Goal: Task Accomplishment & Management: Manage account settings

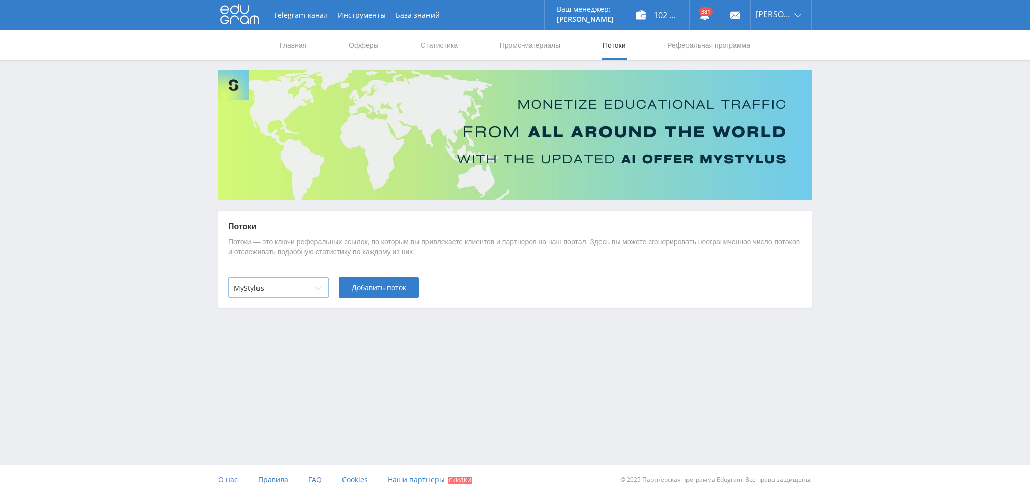
click at [303, 283] on div "MyStylus" at bounding box center [268, 288] width 79 height 14
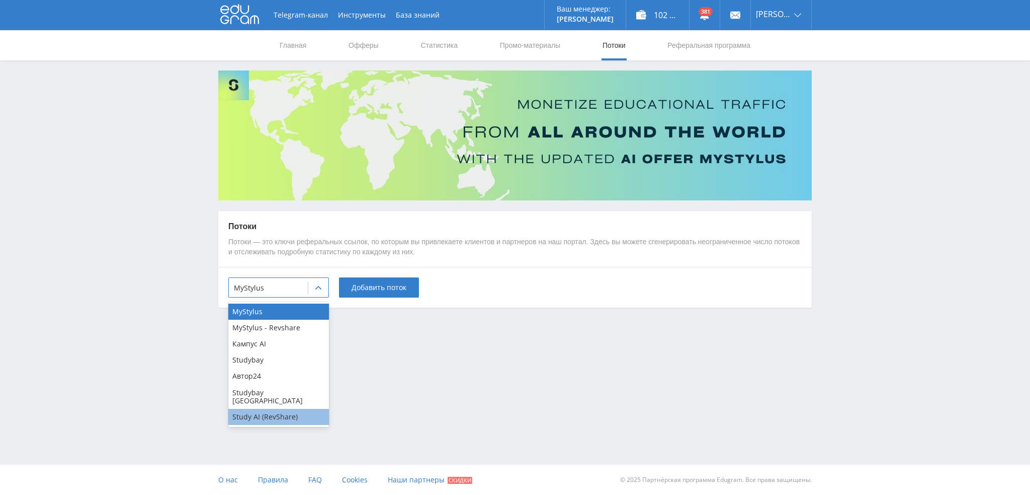
click at [258, 408] on div "Study AI (RevShare)" at bounding box center [278, 416] width 101 height 16
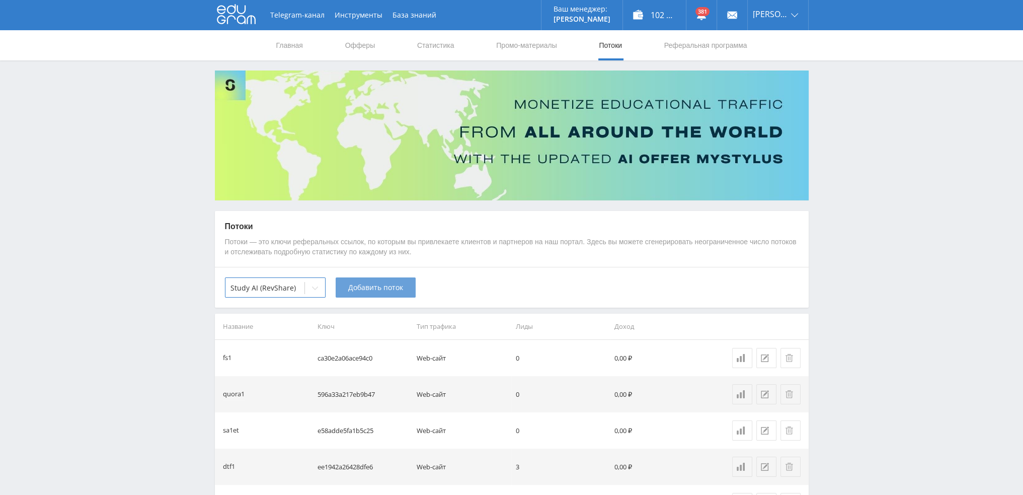
click at [358, 291] on span "Добавить поток" at bounding box center [375, 287] width 55 height 8
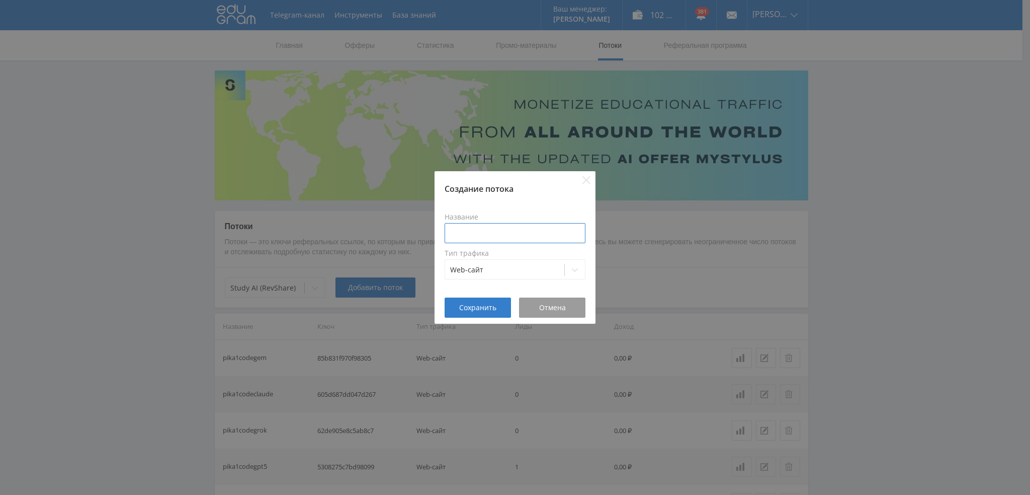
click at [507, 235] on input at bounding box center [515, 233] width 141 height 20
type input "pika1gptkak1"
click at [464, 304] on span "Сохранить" at bounding box center [477, 307] width 37 height 8
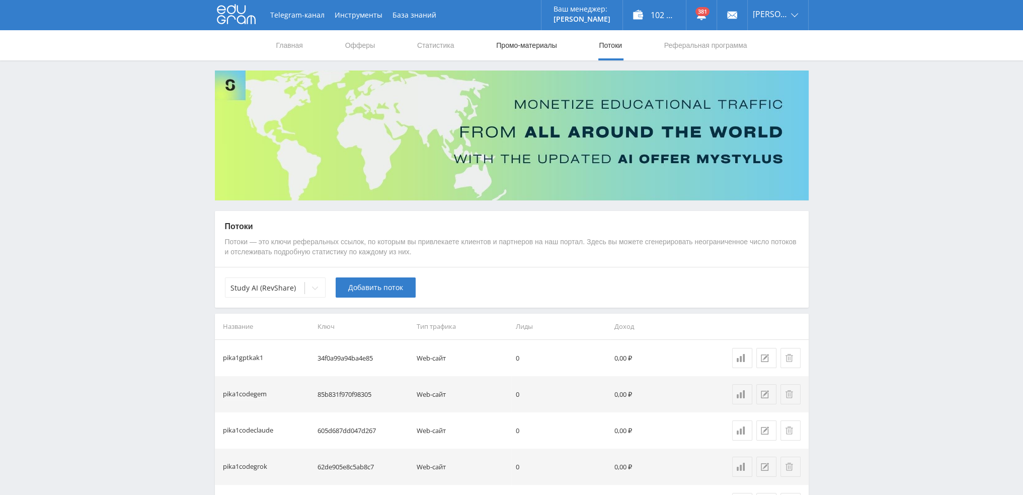
click at [533, 46] on link "Промо-материалы" at bounding box center [526, 45] width 62 height 30
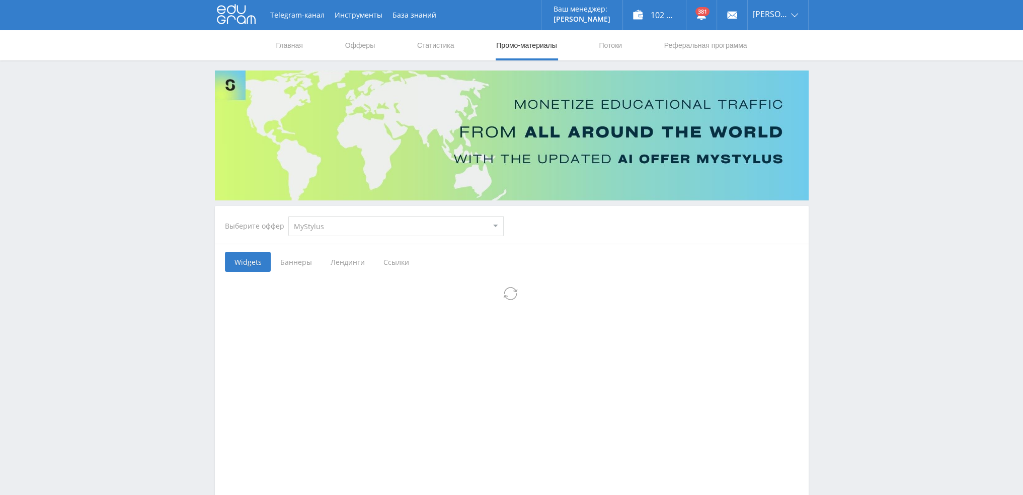
click at [347, 229] on select "MyStylus MyStylus - Revshare Кампус AI Studybay Автор24 Studybay Brazil Study A…" at bounding box center [395, 226] width 215 height 20
select select "376"
click at [288, 216] on select "MyStylus MyStylus - Revshare Кампус AI Studybay Автор24 Studybay Brazil Study A…" at bounding box center [395, 226] width 215 height 20
select select "376"
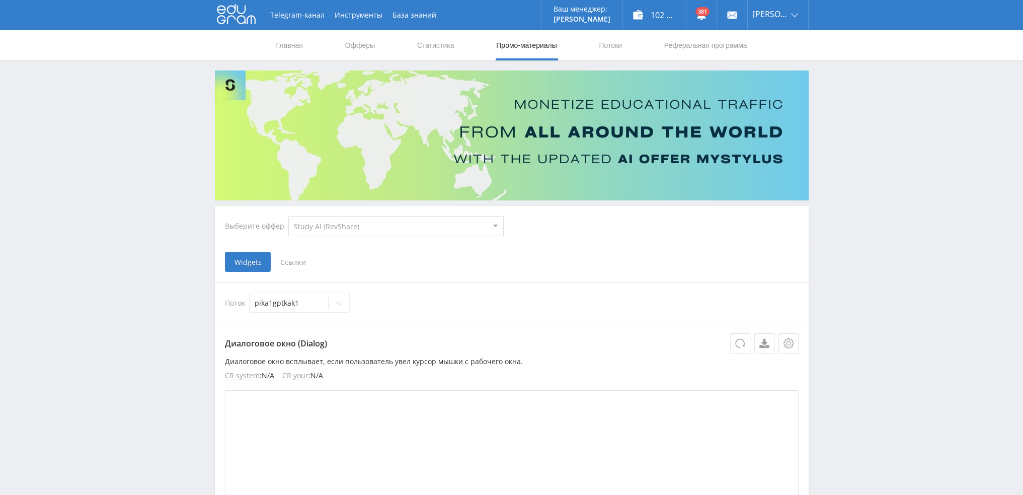
click at [300, 264] on span "Ссылки" at bounding box center [293, 262] width 45 height 20
click at [0, 0] on input "Ссылки" at bounding box center [0, 0] width 0 height 0
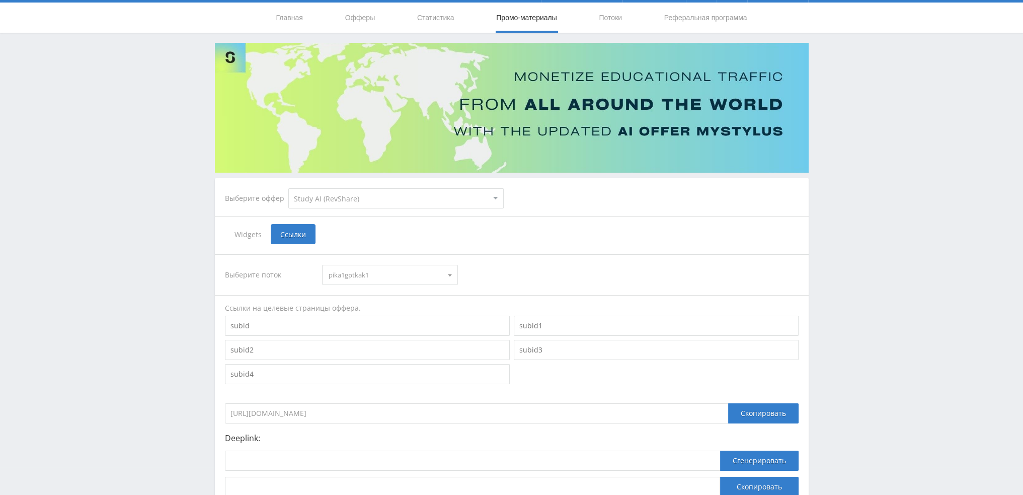
scroll to position [110, 0]
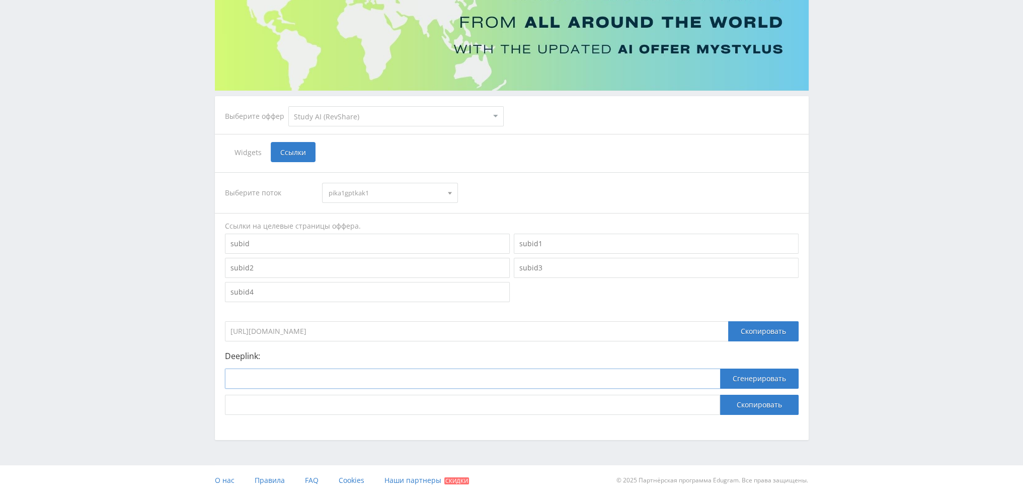
click at [355, 373] on input at bounding box center [472, 378] width 495 height 20
paste input "https://study24.ai/chat/chat_gpt5"
type input "https://study24.ai/chat/chat_gpt5"
click at [763, 382] on button "Сгенерировать" at bounding box center [759, 378] width 78 height 20
click at [761, 404] on button "Скопировать" at bounding box center [759, 404] width 78 height 20
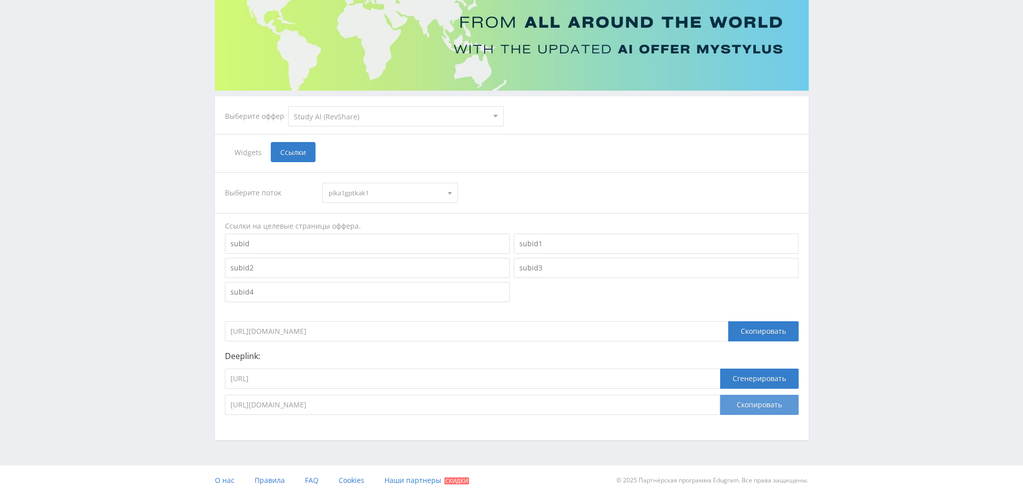
click at [765, 404] on button "Скопировать" at bounding box center [759, 404] width 78 height 20
click at [761, 409] on button "Скопировать" at bounding box center [759, 404] width 78 height 20
drag, startPoint x: 351, startPoint y: 379, endPoint x: 289, endPoint y: 383, distance: 61.5
click at [289, 383] on input "https://study24.ai/chat/chat_gpt5" at bounding box center [472, 378] width 495 height 20
type input "https://study24.ai/"
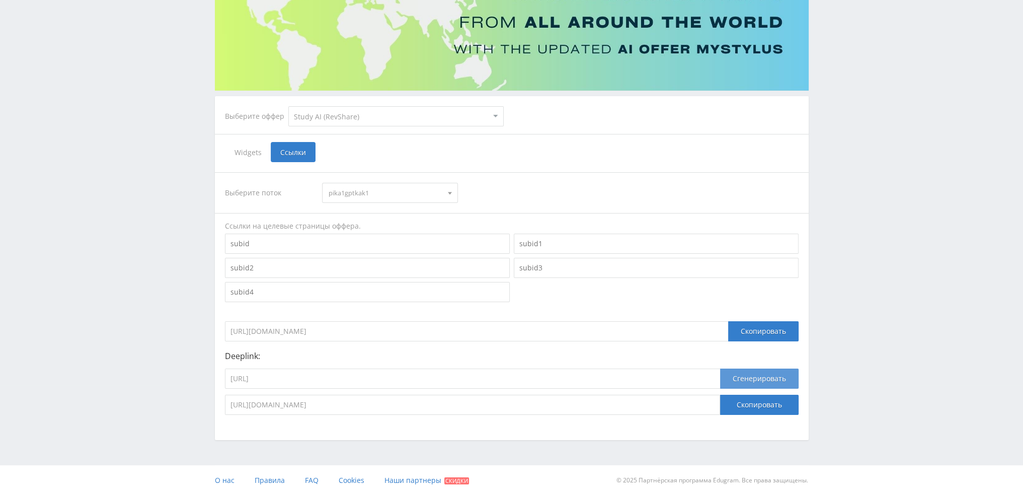
click at [749, 381] on button "Сгенерировать" at bounding box center [759, 378] width 78 height 20
click at [761, 411] on button "Скопировать" at bounding box center [759, 404] width 78 height 20
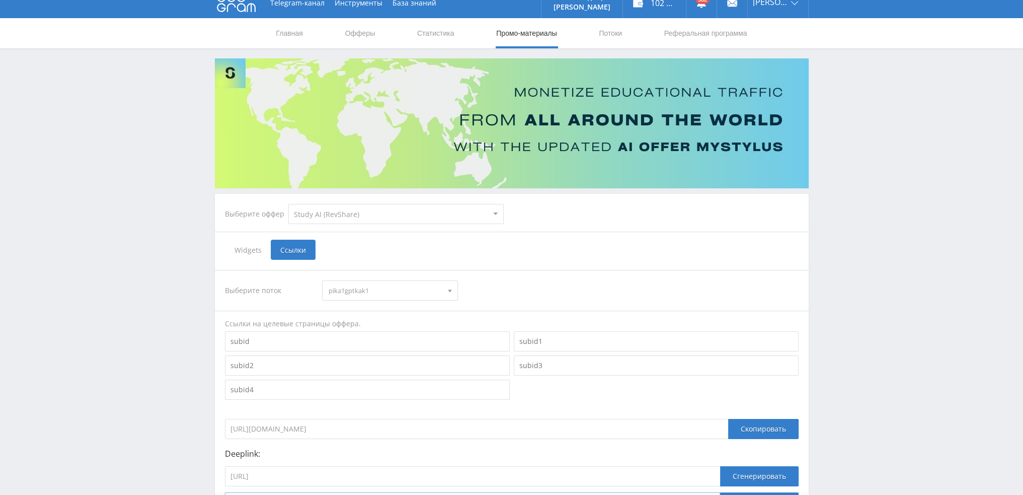
scroll to position [0, 0]
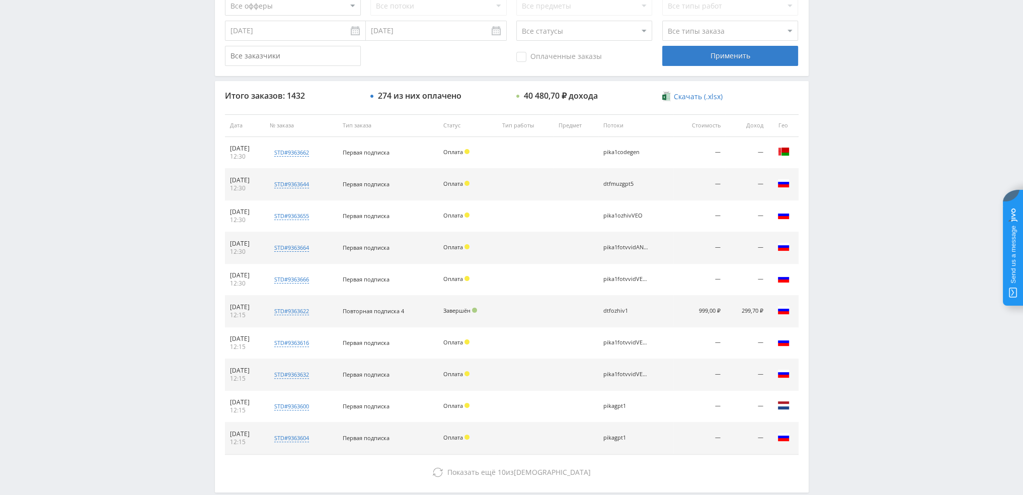
scroll to position [97, 0]
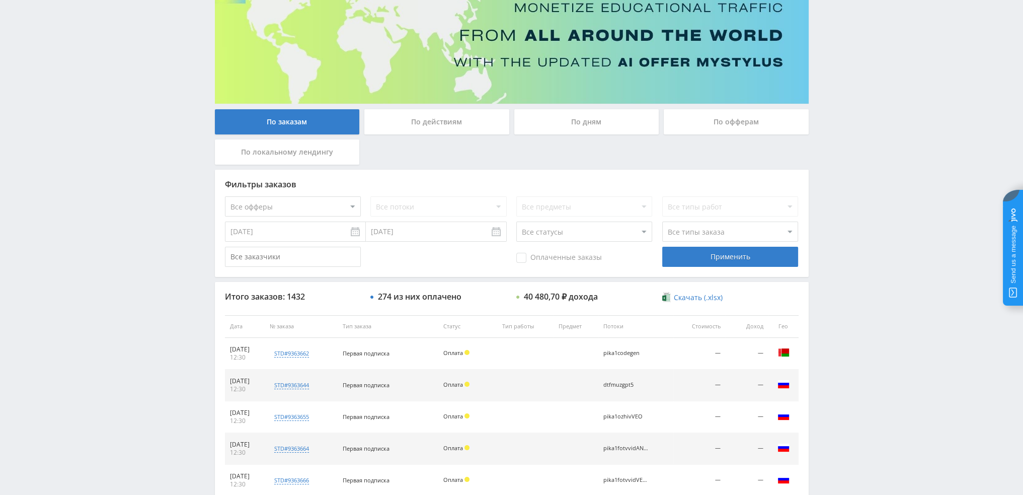
click at [568, 112] on div "По дням" at bounding box center [586, 121] width 145 height 25
click at [0, 0] on input "По дням" at bounding box center [0, 0] width 0 height 0
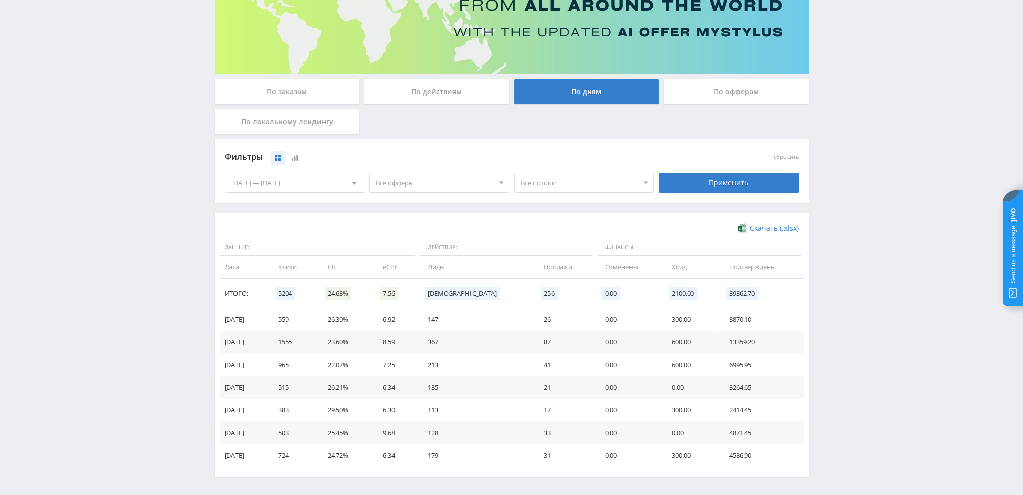
scroll to position [163, 0]
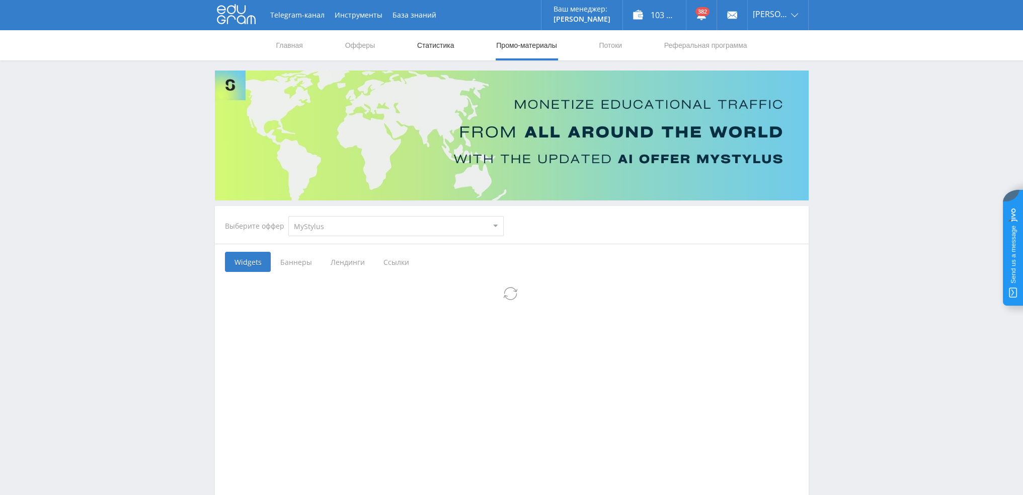
click at [440, 43] on link "Статистика" at bounding box center [435, 45] width 39 height 30
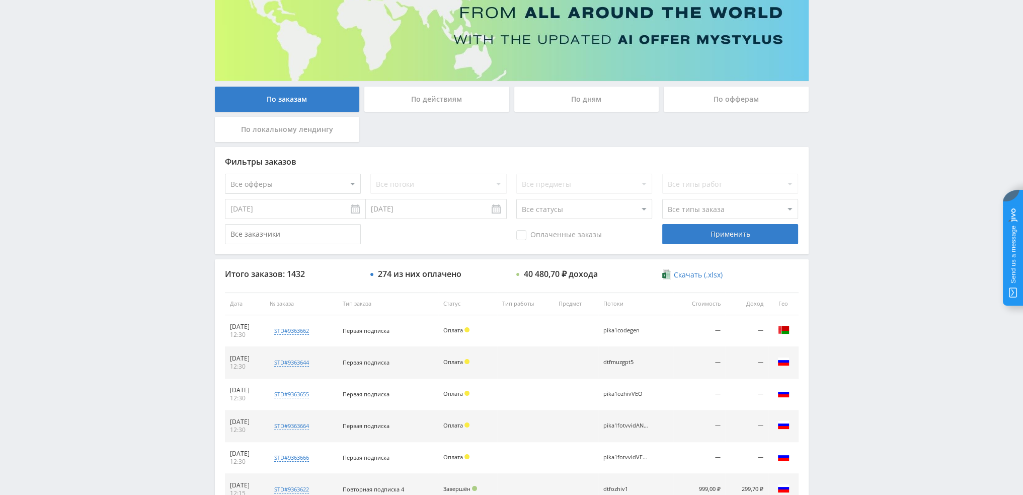
scroll to position [46, 0]
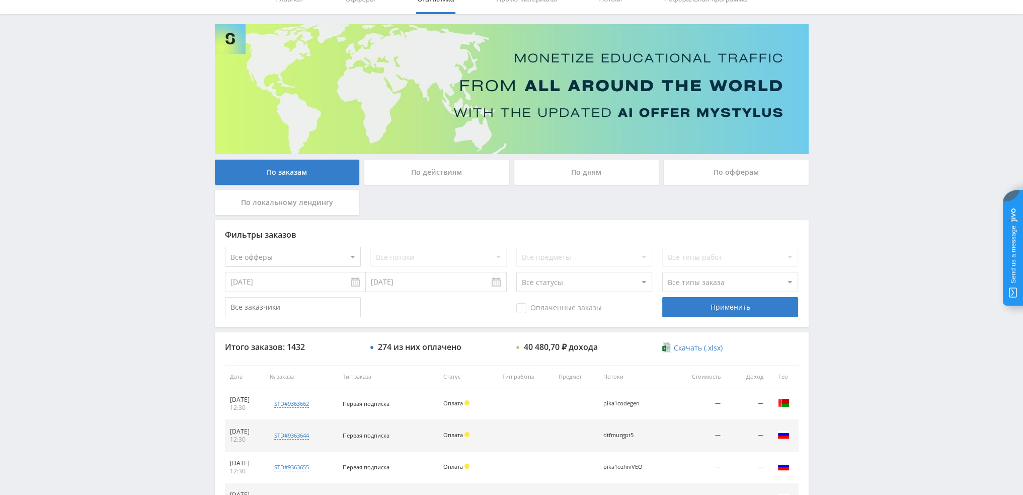
click at [567, 159] on div "По дням" at bounding box center [586, 171] width 145 height 25
click at [0, 0] on input "По дням" at bounding box center [0, 0] width 0 height 0
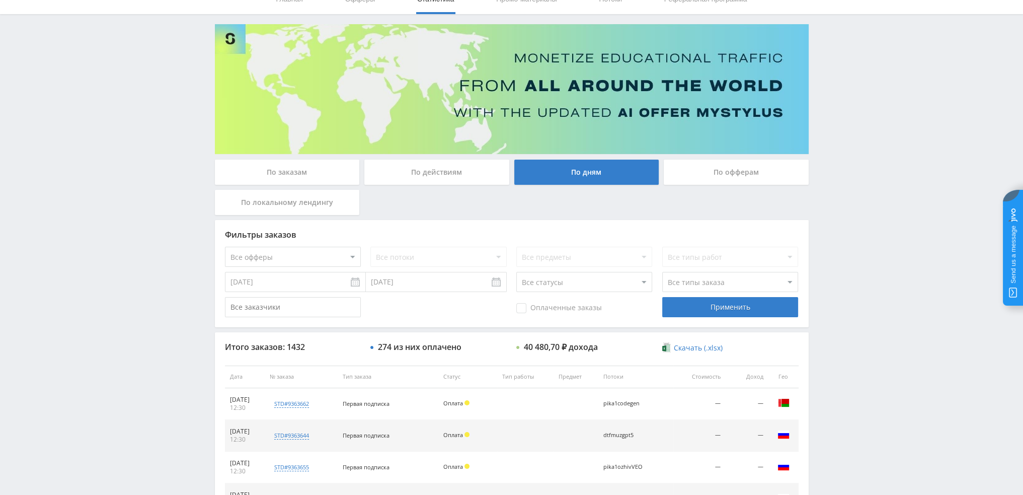
scroll to position [0, 0]
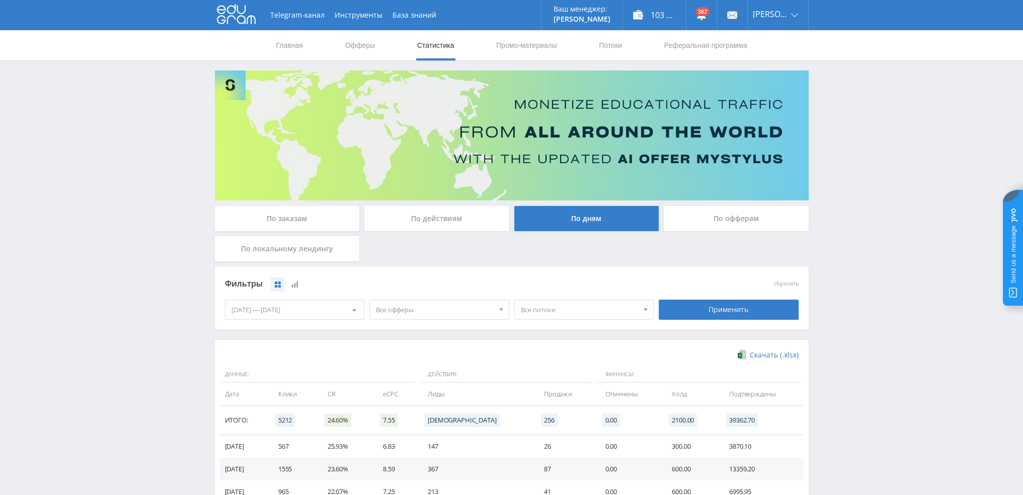
click at [483, 308] on span "Все офферы" at bounding box center [435, 309] width 118 height 19
click at [422, 414] on button "Study AI (RevShare)" at bounding box center [439, 414] width 139 height 14
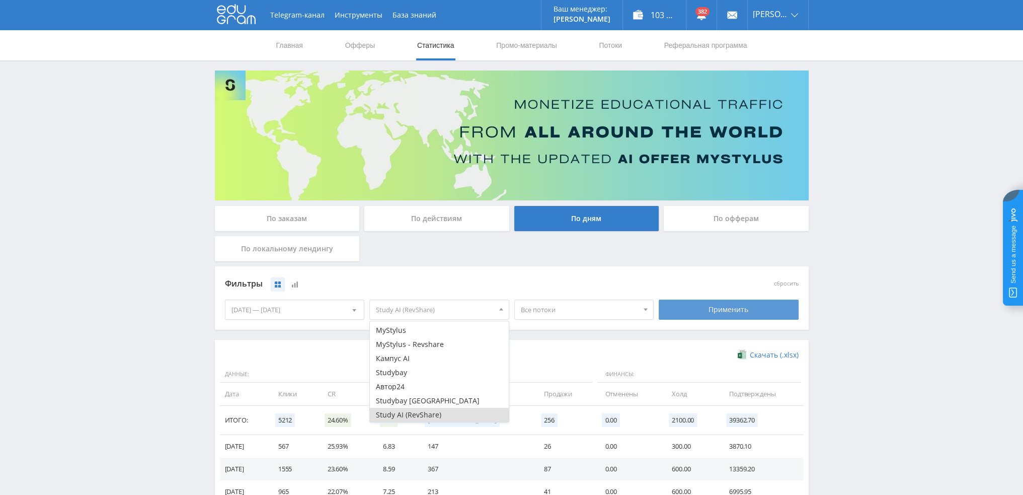
click at [727, 308] on div "Применить" at bounding box center [729, 309] width 140 height 20
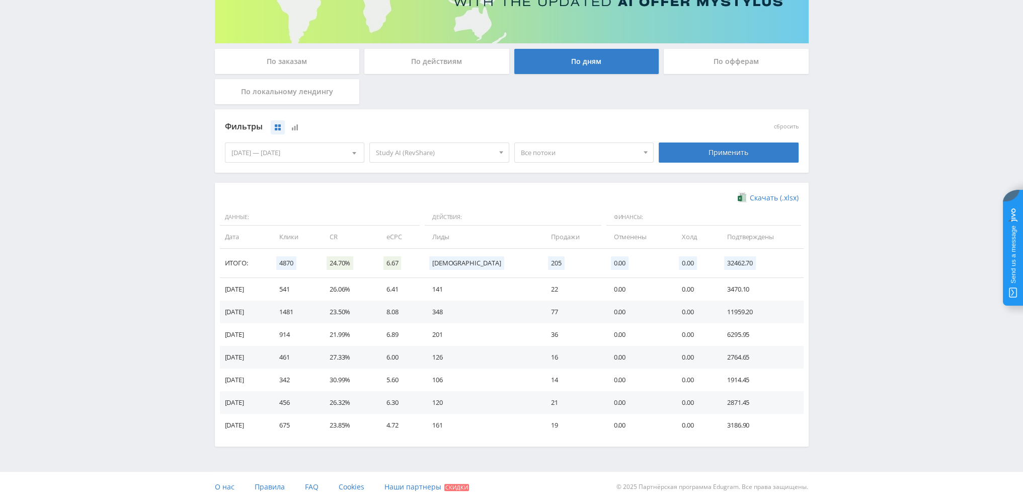
scroll to position [163, 0]
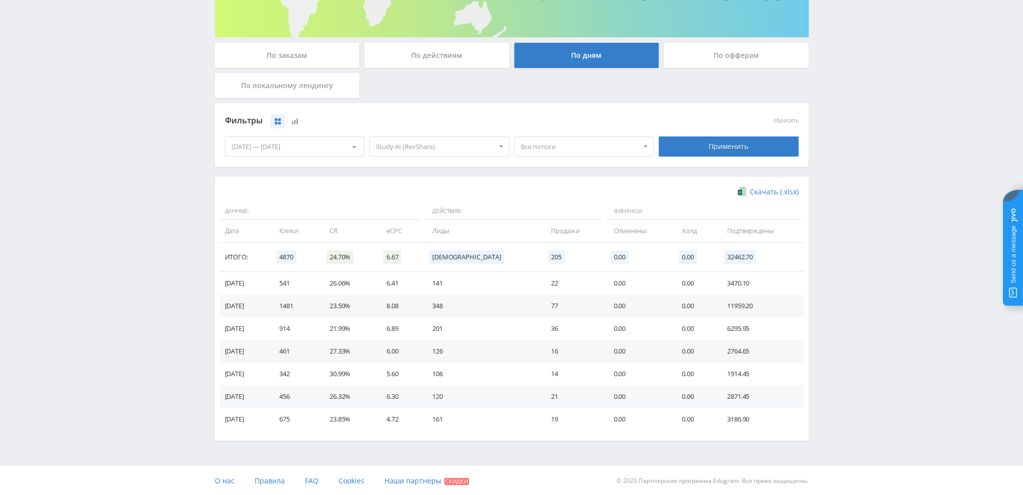
click at [439, 144] on span "Study AI (RevShare)" at bounding box center [435, 146] width 118 height 19
click at [544, 143] on span "Все потоки" at bounding box center [580, 146] width 118 height 19
click at [573, 169] on button "pika1ozhivVEO" at bounding box center [584, 167] width 139 height 14
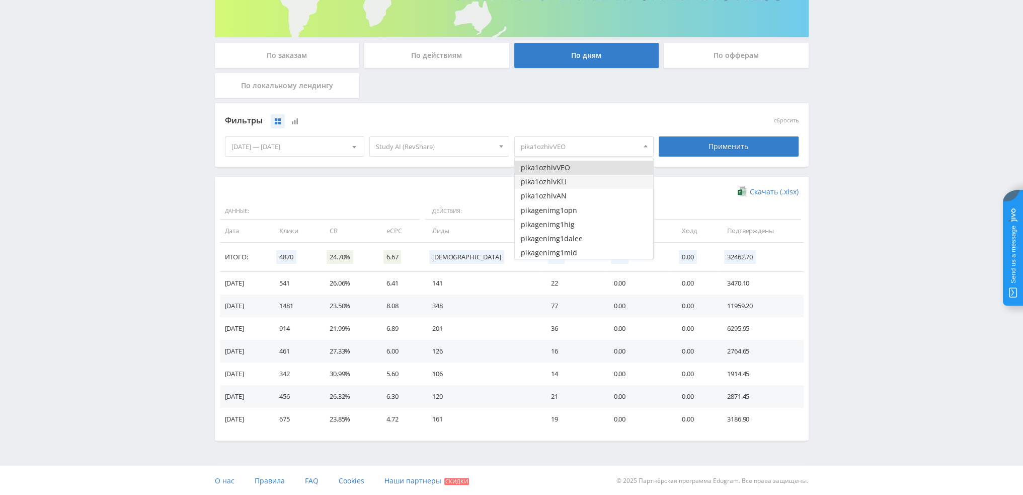
click at [572, 180] on button "pika1ozhivKLI" at bounding box center [584, 182] width 139 height 14
click at [573, 194] on button "pika1ozhivAN" at bounding box center [584, 196] width 139 height 14
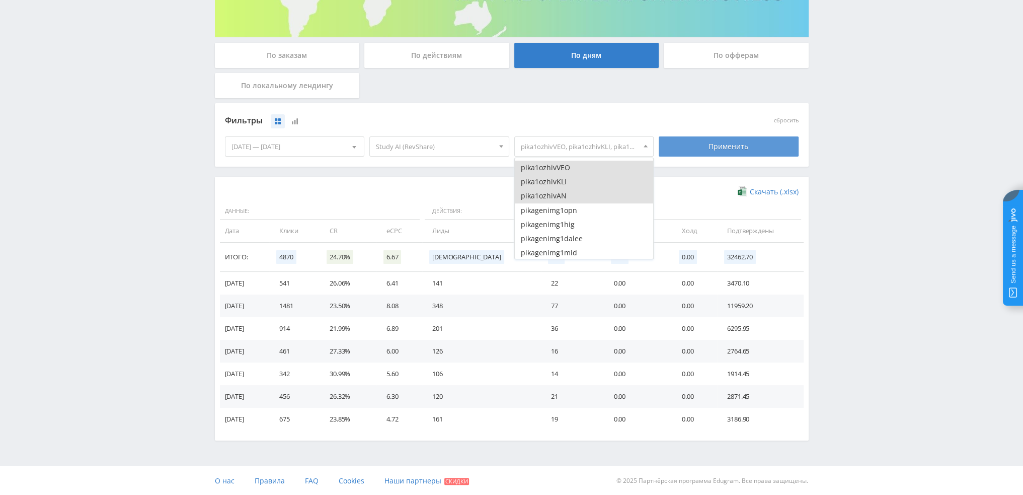
click at [736, 153] on div "Применить" at bounding box center [729, 146] width 140 height 20
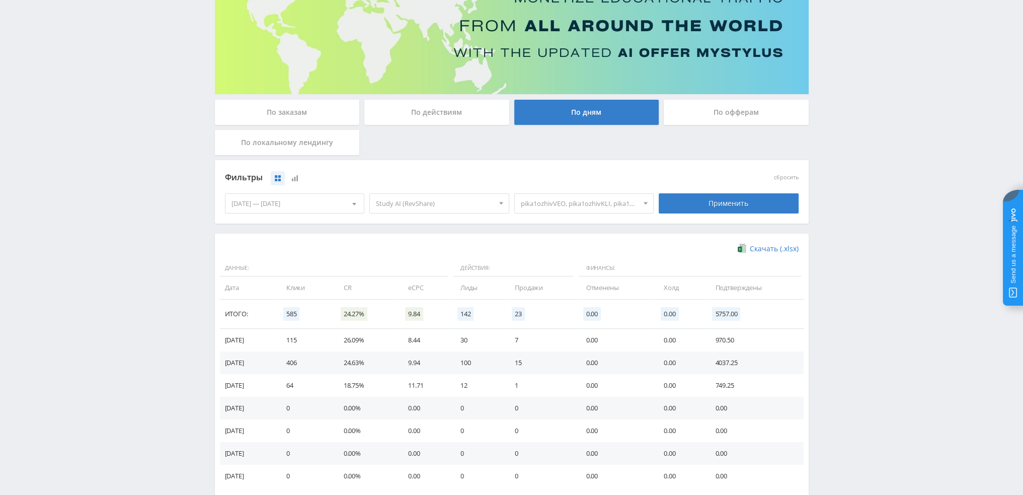
scroll to position [101, 0]
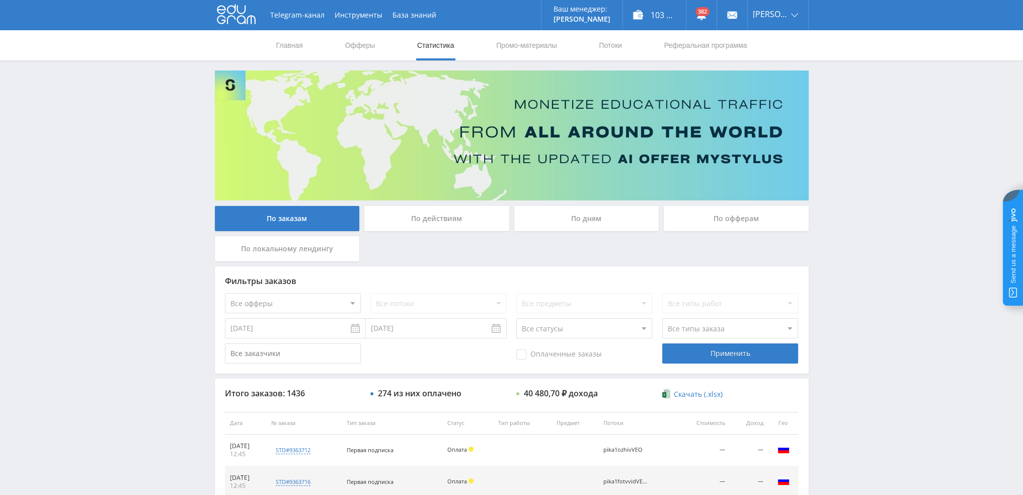
click at [601, 220] on div "По дням" at bounding box center [586, 218] width 145 height 25
click at [0, 0] on input "По дням" at bounding box center [0, 0] width 0 height 0
